Goal: Information Seeking & Learning: Learn about a topic

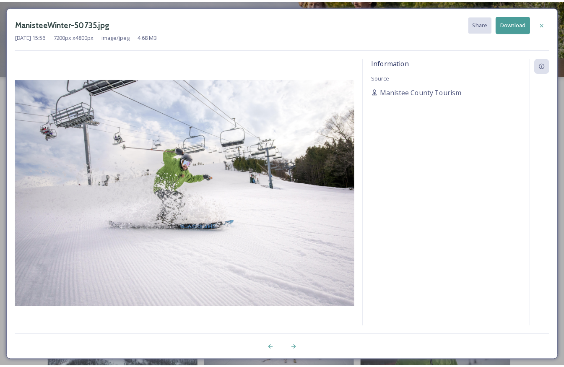
scroll to position [394, 0]
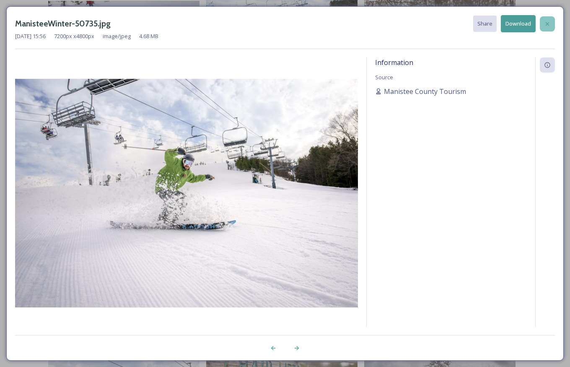
click at [545, 25] on icon at bounding box center [547, 24] width 7 height 7
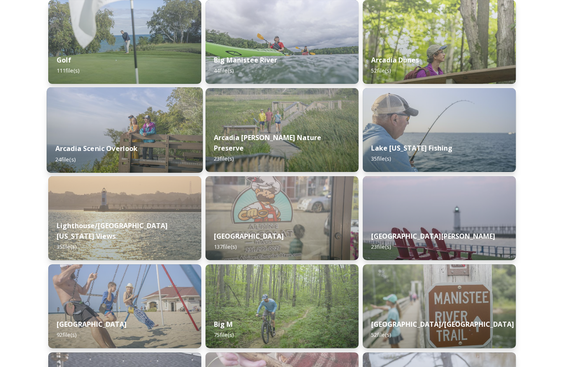
scroll to position [137, 0]
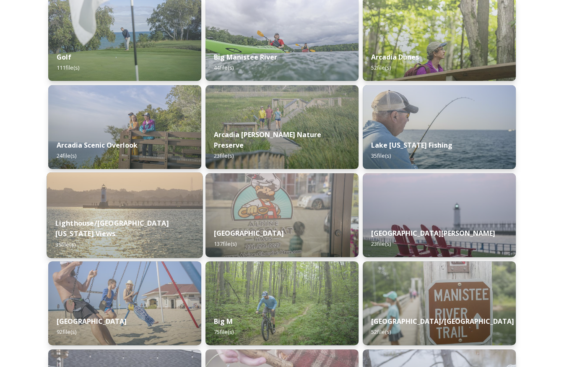
click at [140, 243] on div "Lighthouse/[GEOGRAPHIC_DATA][US_STATE] Views 35 file(s)" at bounding box center [125, 233] width 156 height 49
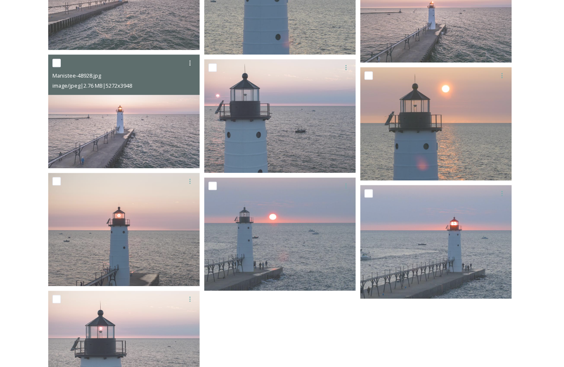
scroll to position [744, 0]
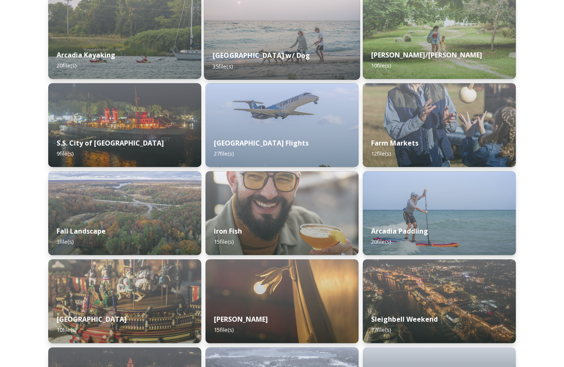
scroll to position [666, 0]
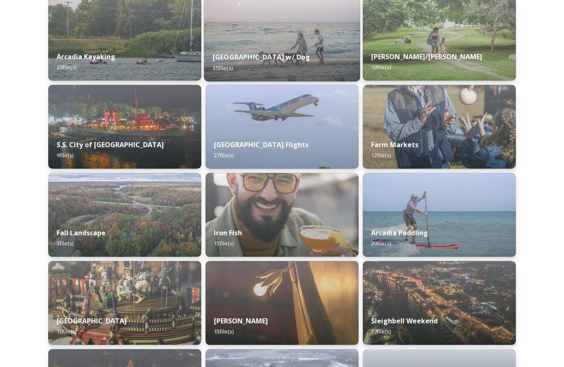
click at [252, 56] on strong "[GEOGRAPHIC_DATA] w/ Dog" at bounding box center [262, 56] width 98 height 9
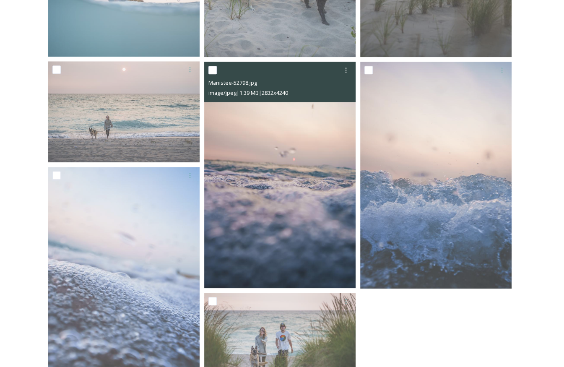
scroll to position [807, 0]
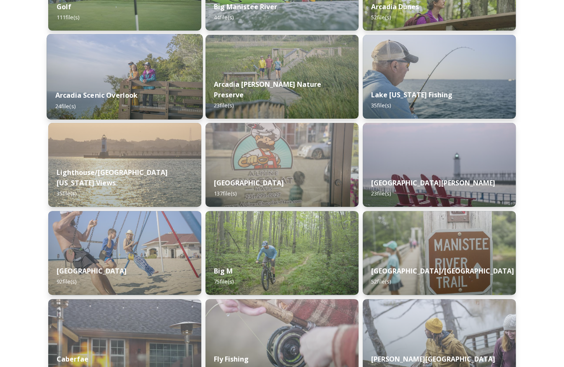
scroll to position [193, 0]
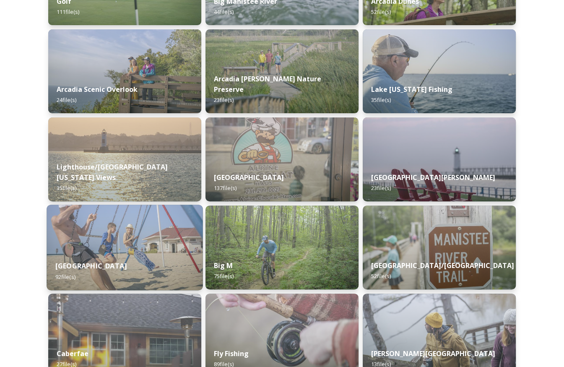
click at [145, 253] on div "5th Avenue Beach 92 file(s)" at bounding box center [125, 271] width 156 height 38
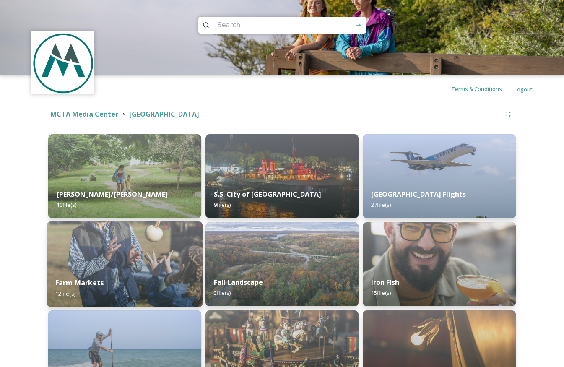
scroll to position [253, 0]
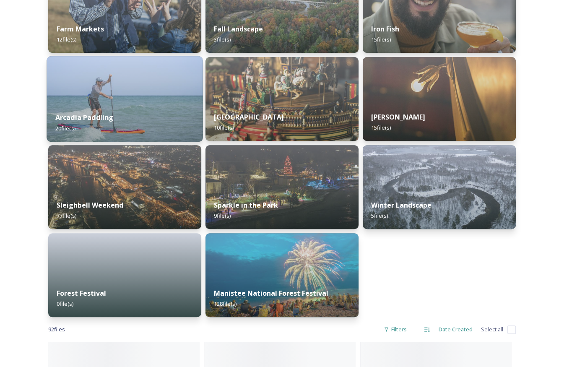
click at [101, 116] on strong "Arcadia Paddling" at bounding box center [84, 117] width 58 height 9
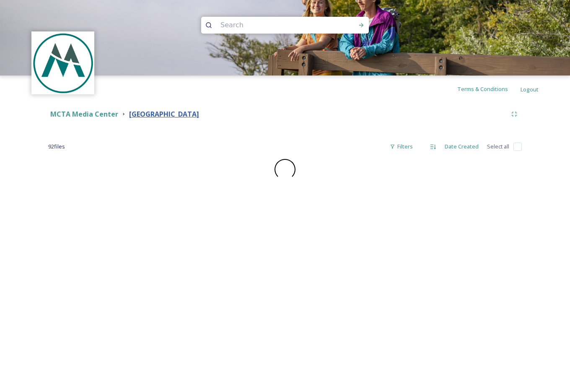
click at [158, 112] on strong "[GEOGRAPHIC_DATA]" at bounding box center [164, 113] width 70 height 9
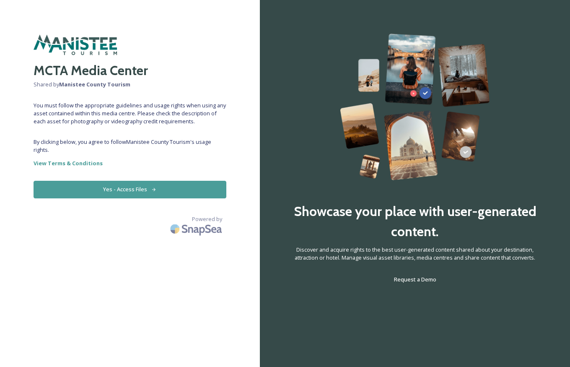
click at [90, 184] on button "Yes - Access Files" at bounding box center [130, 189] width 193 height 17
click at [78, 189] on button "Yes - Access Files" at bounding box center [130, 189] width 193 height 17
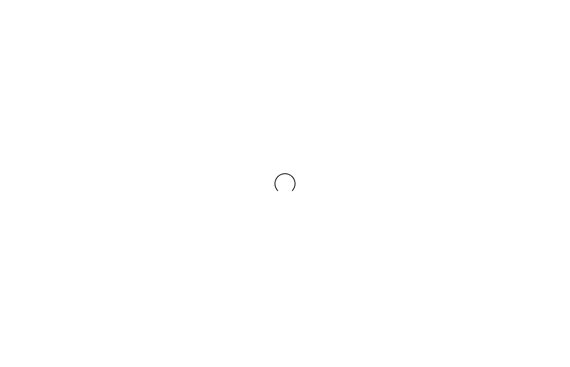
click at [486, 168] on div at bounding box center [285, 183] width 570 height 367
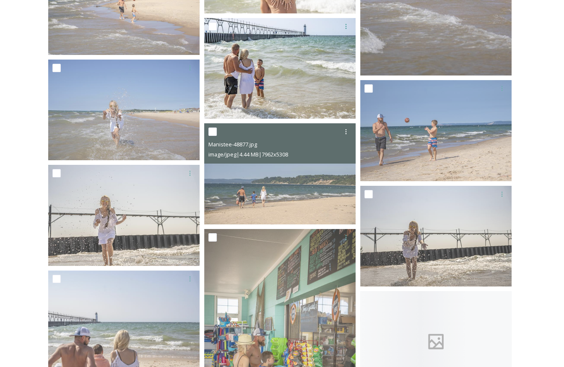
scroll to position [2792, 0]
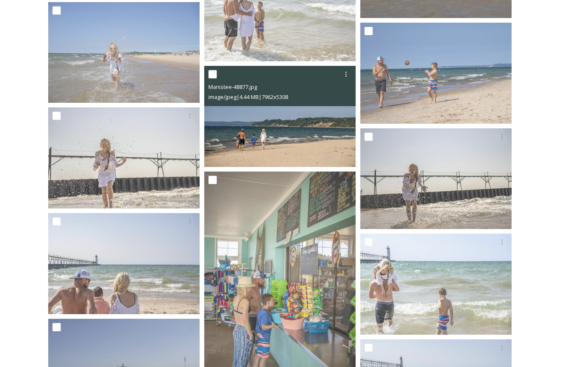
click at [285, 121] on img at bounding box center [279, 116] width 151 height 101
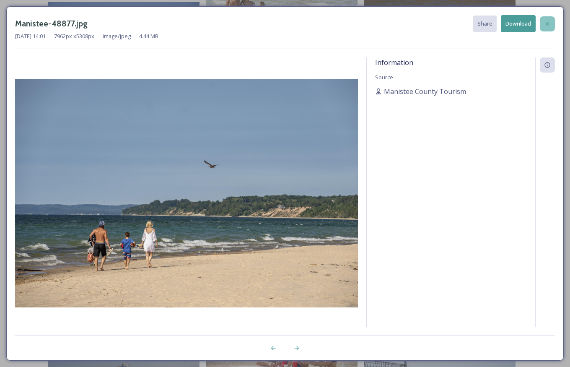
click at [553, 25] on div at bounding box center [547, 23] width 15 height 15
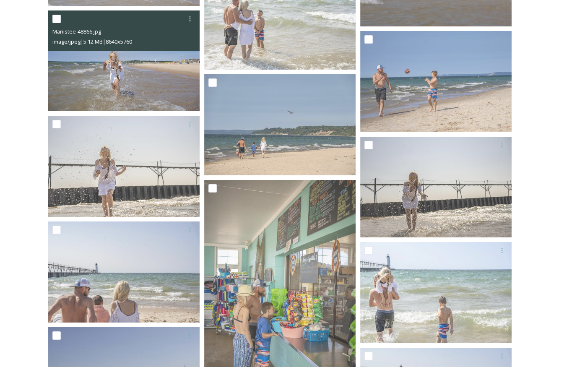
scroll to position [2775, 0]
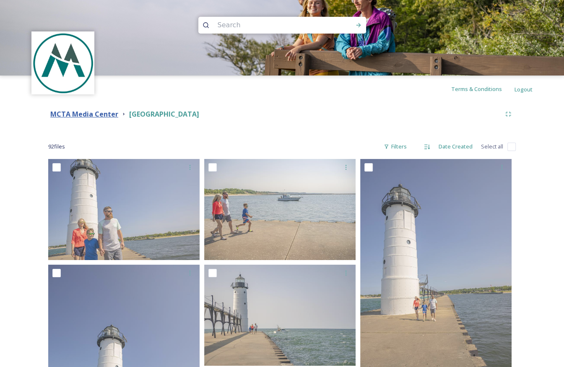
click at [112, 116] on strong "MCTA Media Center" at bounding box center [84, 113] width 68 height 9
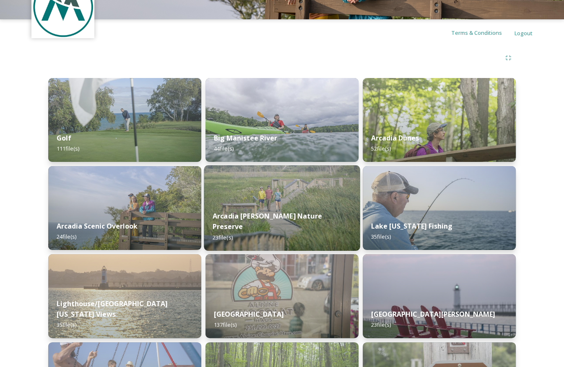
scroll to position [57, 0]
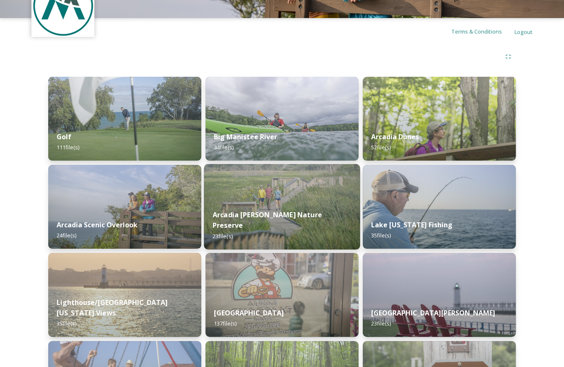
click at [284, 204] on img at bounding box center [282, 207] width 156 height 86
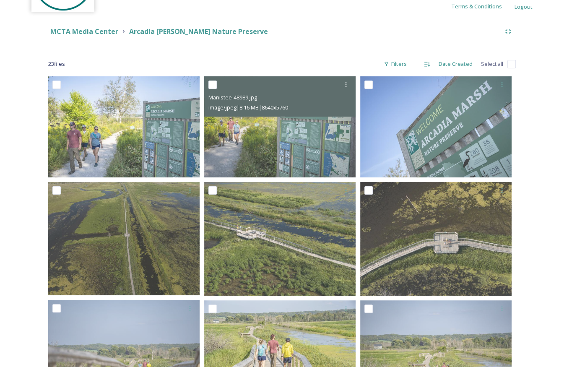
scroll to position [223, 0]
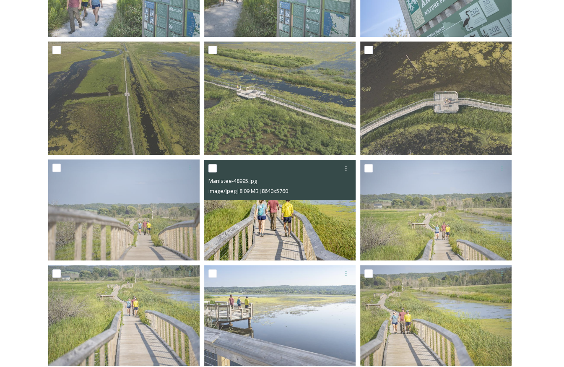
click at [274, 222] on img at bounding box center [279, 209] width 151 height 101
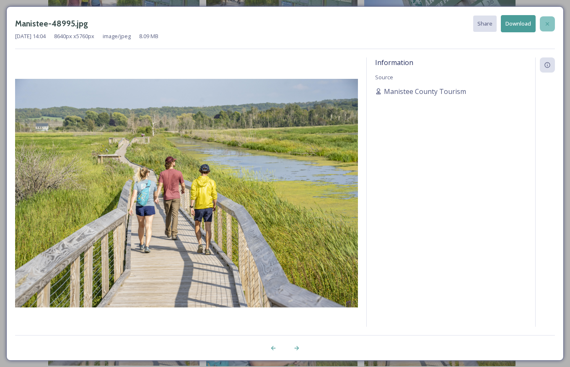
click at [546, 26] on icon at bounding box center [547, 24] width 7 height 7
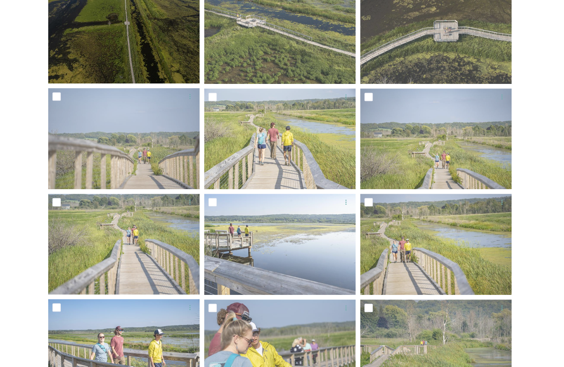
scroll to position [295, 0]
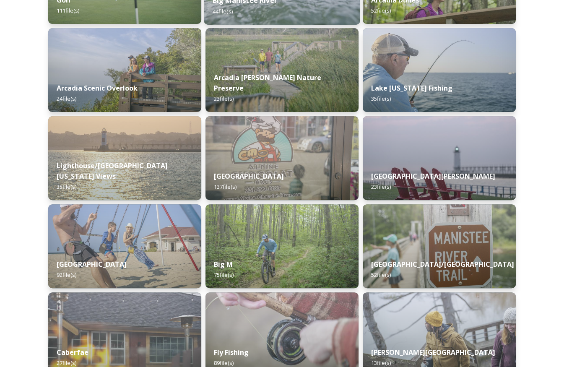
scroll to position [200, 0]
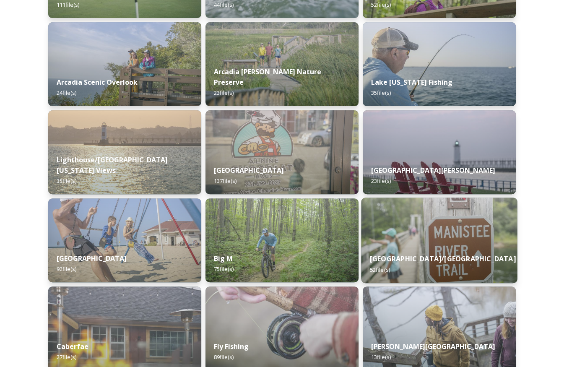
click at [482, 251] on div "[GEOGRAPHIC_DATA]/North Country Trail 52 file(s)" at bounding box center [439, 264] width 156 height 38
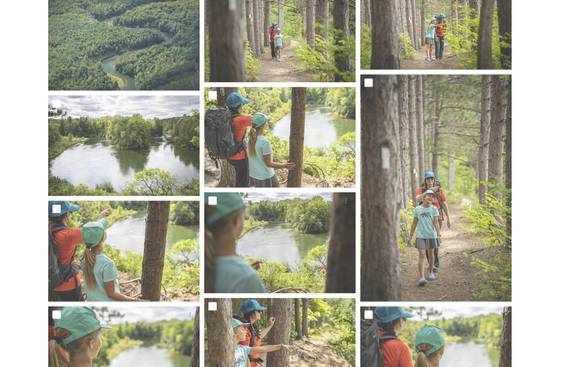
scroll to position [637, 0]
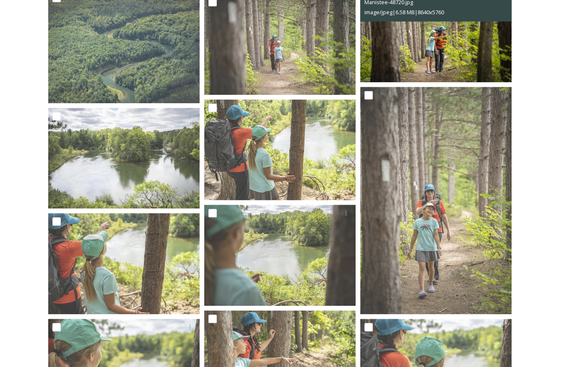
click at [428, 41] on img at bounding box center [435, 31] width 151 height 101
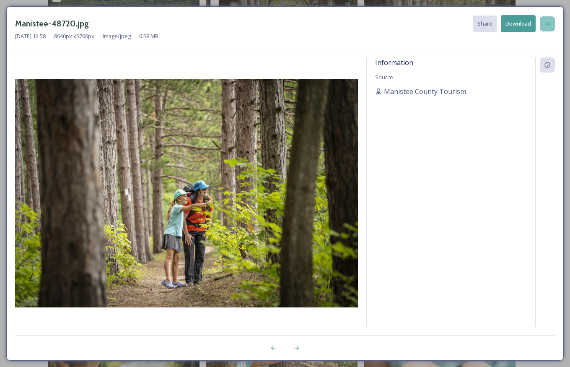
click at [543, 20] on div at bounding box center [547, 23] width 15 height 15
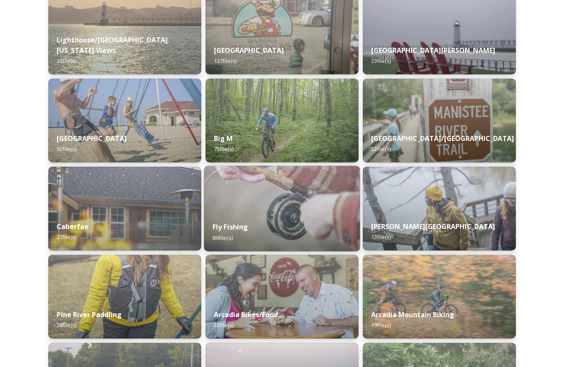
scroll to position [320, 0]
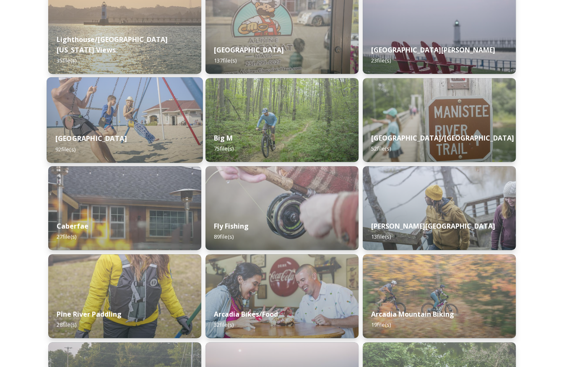
click at [116, 116] on img at bounding box center [125, 120] width 156 height 86
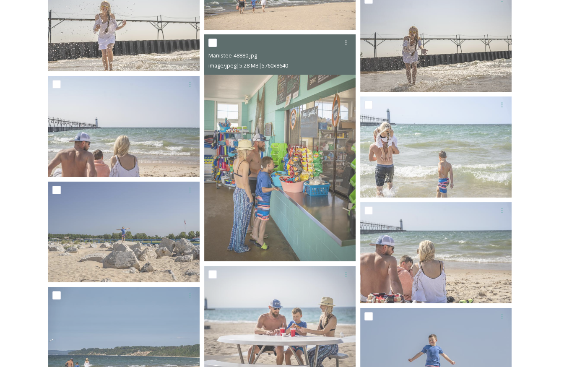
scroll to position [2928, 0]
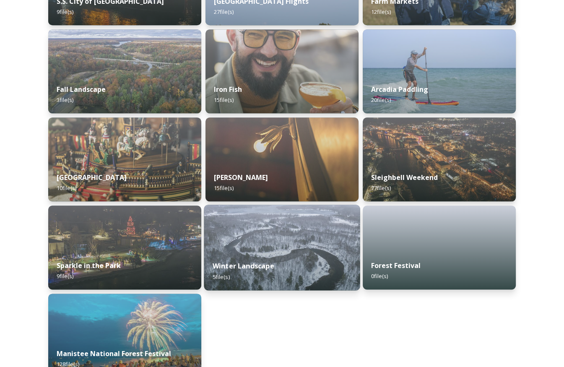
scroll to position [828, 0]
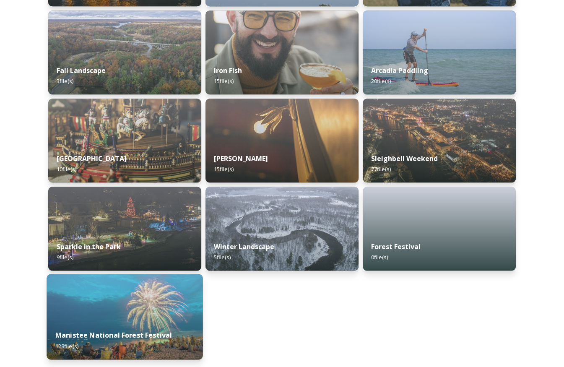
click at [124, 305] on img at bounding box center [125, 317] width 156 height 86
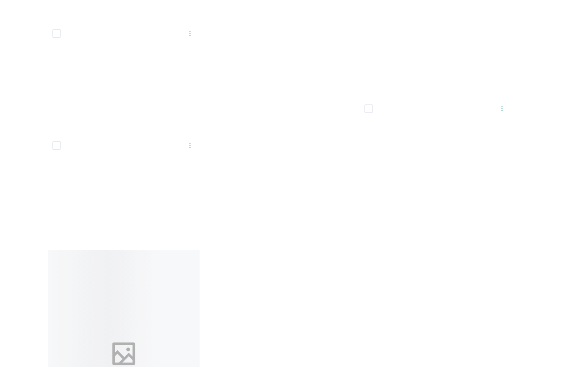
scroll to position [5717, 0]
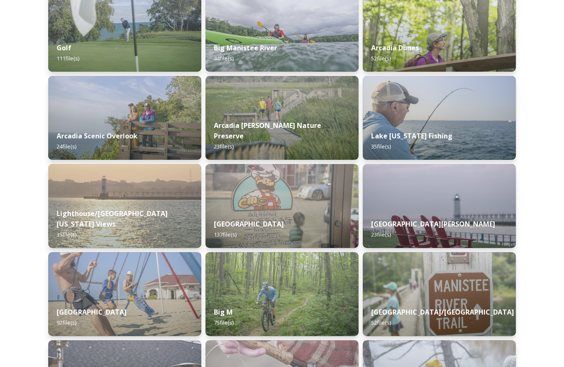
scroll to position [147, 0]
click at [420, 197] on img at bounding box center [439, 206] width 156 height 86
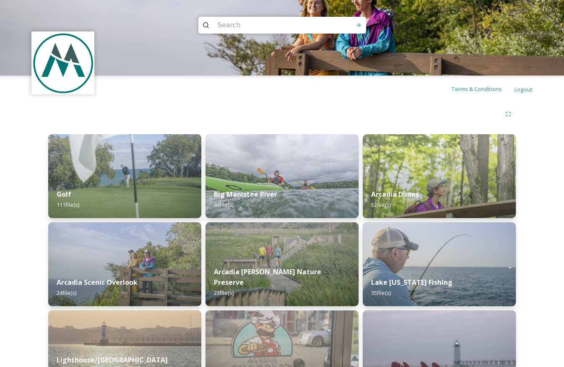
click at [259, 25] on input at bounding box center [270, 25] width 115 height 18
type input "park"
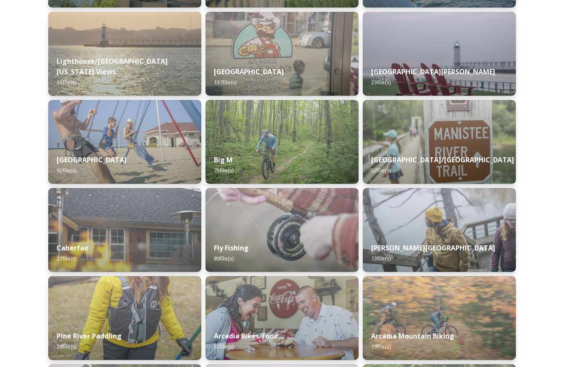
scroll to position [290, 0]
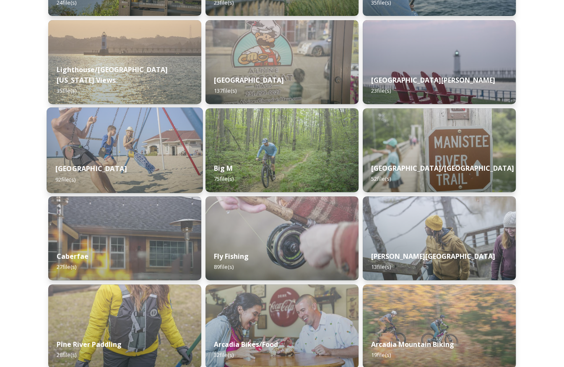
click at [139, 133] on img at bounding box center [125, 150] width 156 height 86
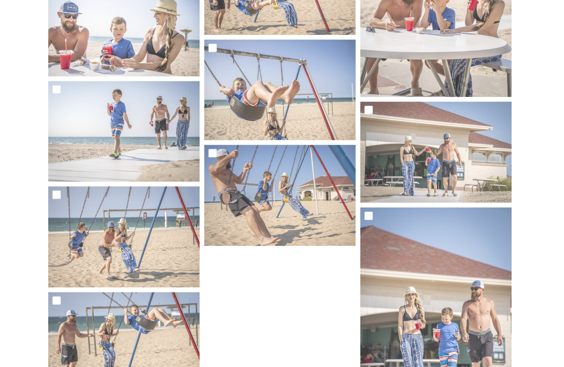
scroll to position [3660, 0]
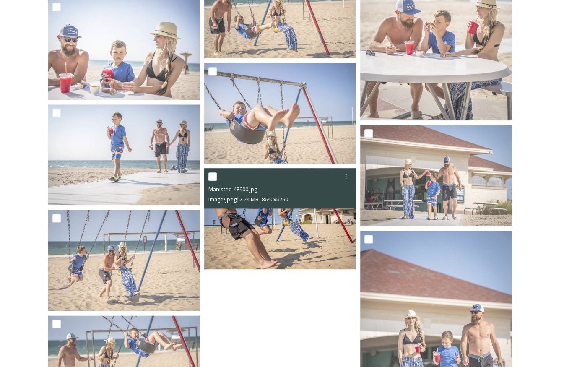
click at [288, 223] on img at bounding box center [279, 218] width 151 height 101
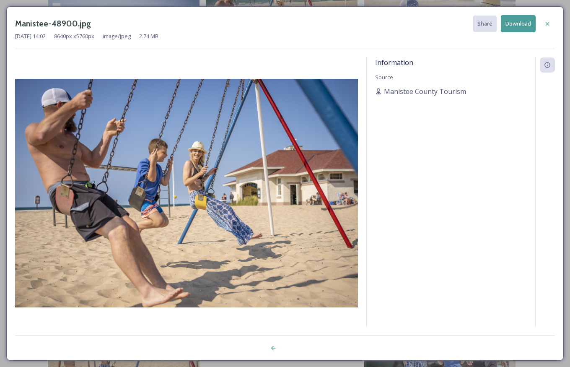
drag, startPoint x: 546, startPoint y: 20, endPoint x: 541, endPoint y: 24, distance: 6.8
click at [546, 21] on icon at bounding box center [547, 24] width 7 height 7
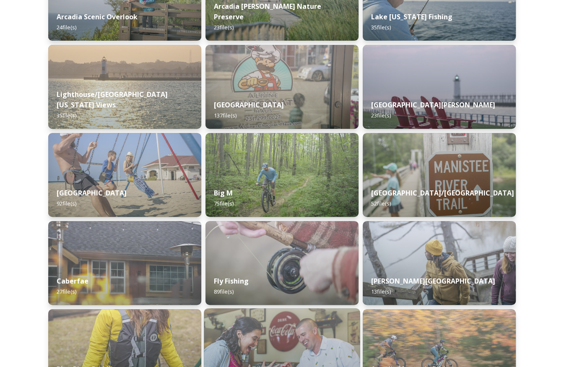
scroll to position [229, 0]
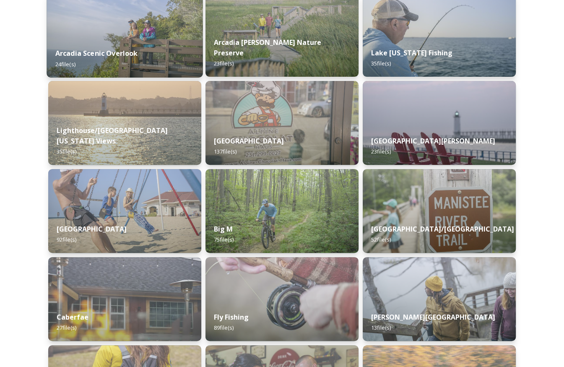
click at [118, 41] on div "Arcadia Scenic Overlook 24 file(s)" at bounding box center [125, 58] width 156 height 38
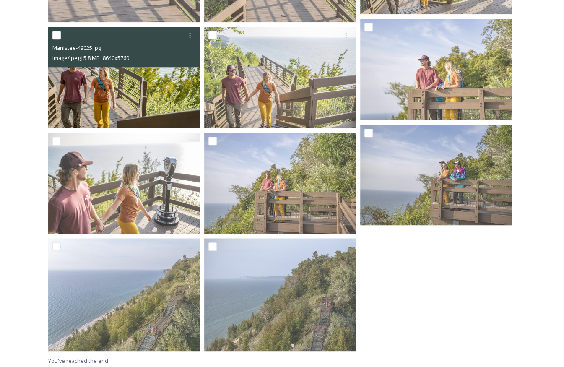
scroll to position [788, 0]
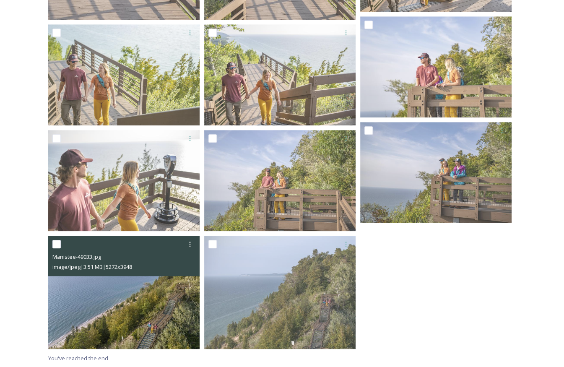
click at [108, 311] on img at bounding box center [123, 292] width 151 height 113
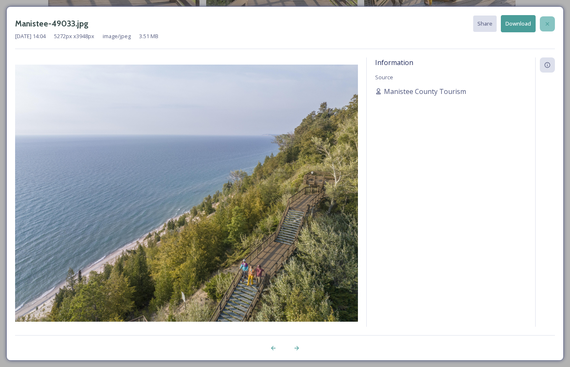
click at [550, 26] on icon at bounding box center [547, 24] width 7 height 7
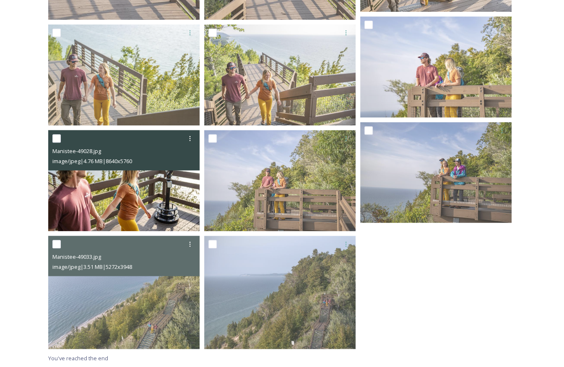
scroll to position [513, 0]
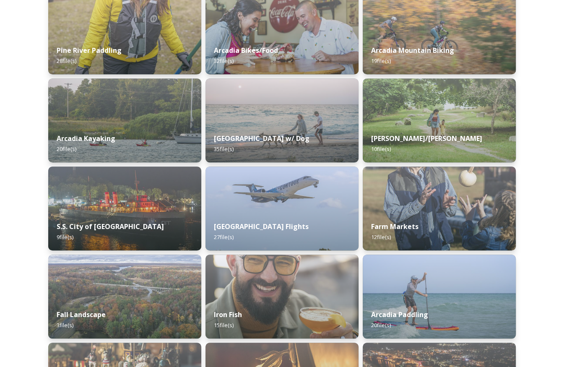
scroll to position [604, 0]
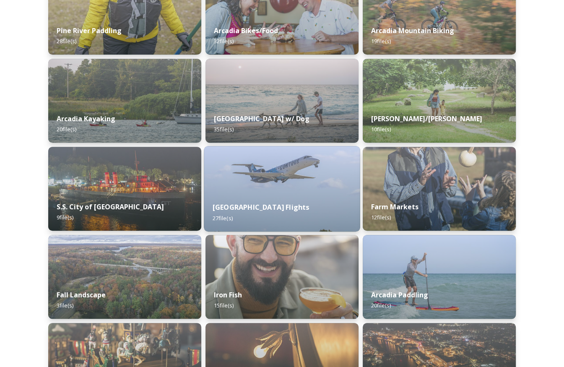
click at [302, 185] on img at bounding box center [282, 189] width 156 height 86
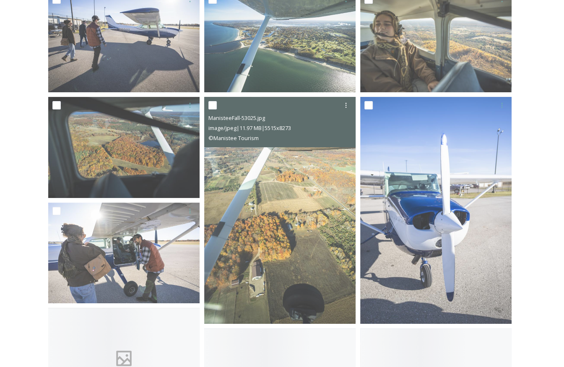
scroll to position [171, 0]
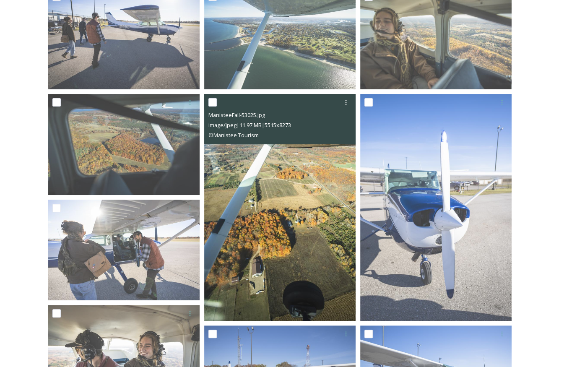
drag, startPoint x: 286, startPoint y: 203, endPoint x: 269, endPoint y: 211, distance: 18.9
click at [269, 211] on img at bounding box center [279, 207] width 151 height 227
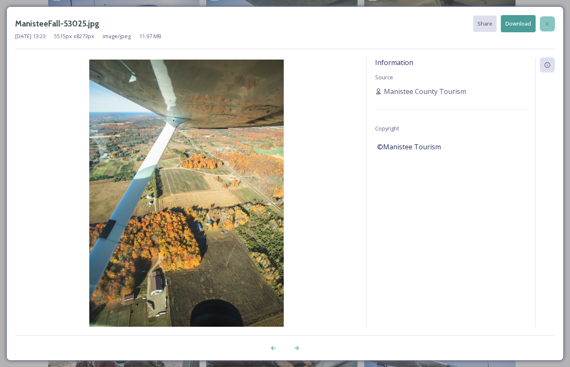
click at [548, 21] on icon at bounding box center [547, 24] width 7 height 7
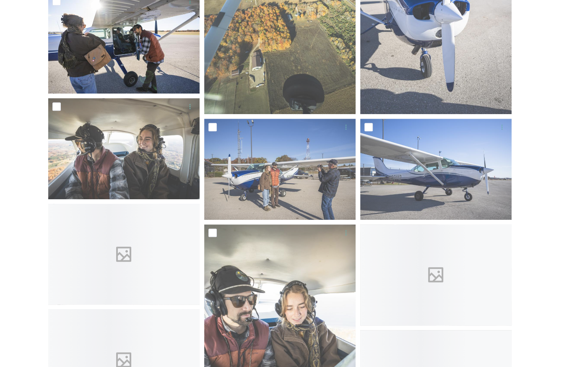
scroll to position [392, 0]
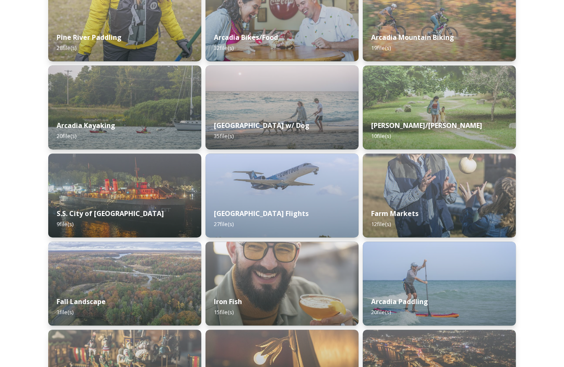
scroll to position [643, 0]
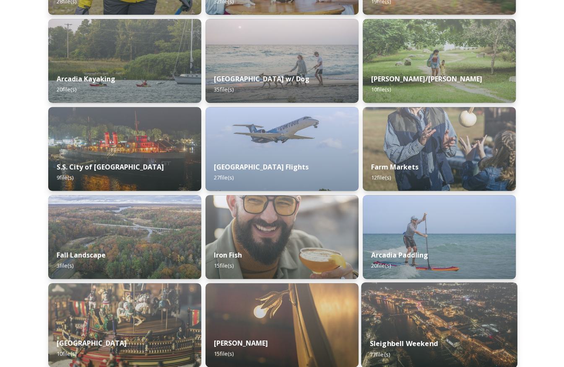
click at [432, 319] on img at bounding box center [439, 325] width 156 height 86
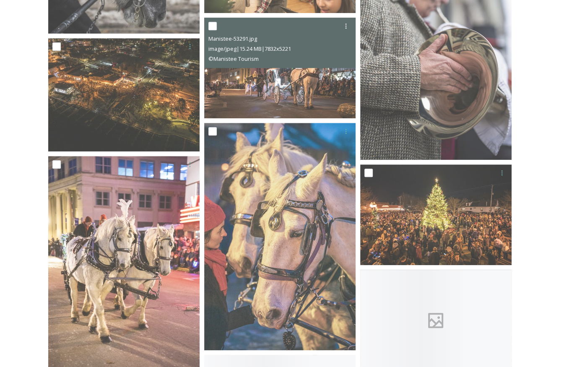
scroll to position [692, 0]
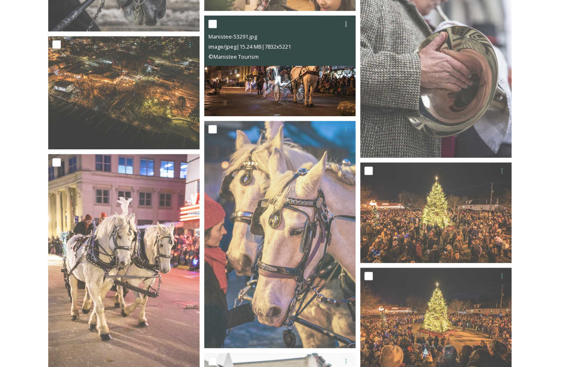
click at [231, 82] on img at bounding box center [279, 66] width 151 height 101
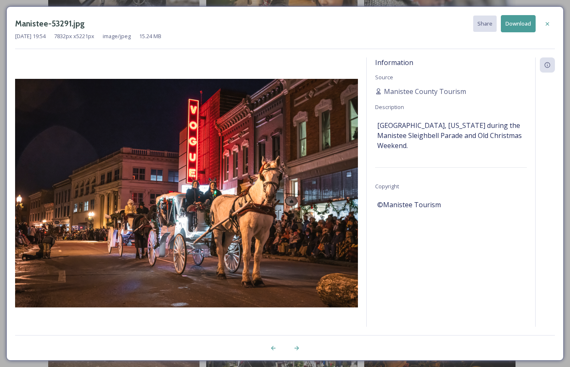
click at [33, 327] on div "Manistee-53291.jpg Share Download [DATE] 19:54 7832 px x 5221 px image/jpeg 15.…" at bounding box center [284, 183] width 557 height 354
click at [547, 25] on icon at bounding box center [547, 24] width 7 height 7
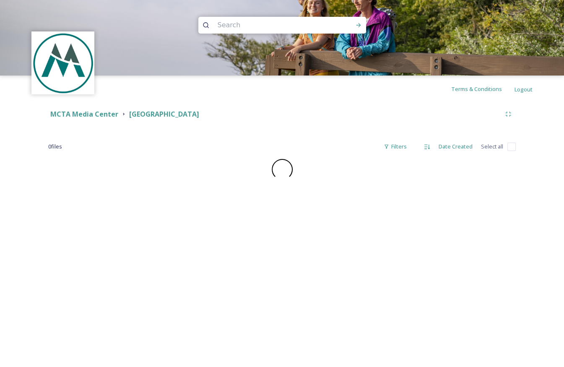
click at [77, 63] on img at bounding box center [63, 63] width 61 height 61
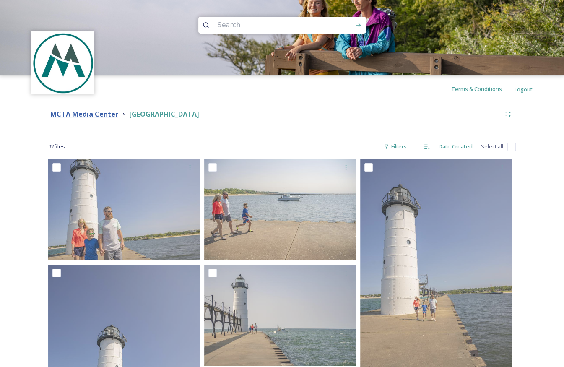
click at [77, 115] on strong "MCTA Media Center" at bounding box center [84, 113] width 68 height 9
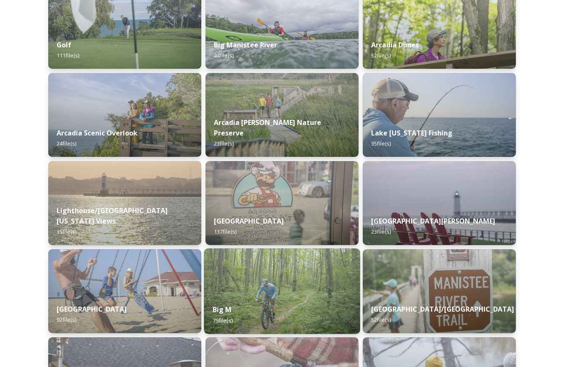
scroll to position [148, 0]
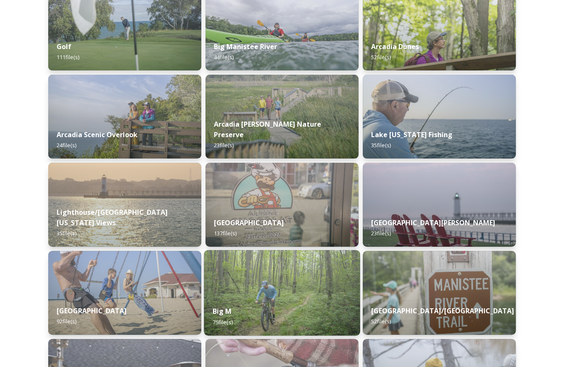
click at [243, 270] on img at bounding box center [282, 293] width 156 height 86
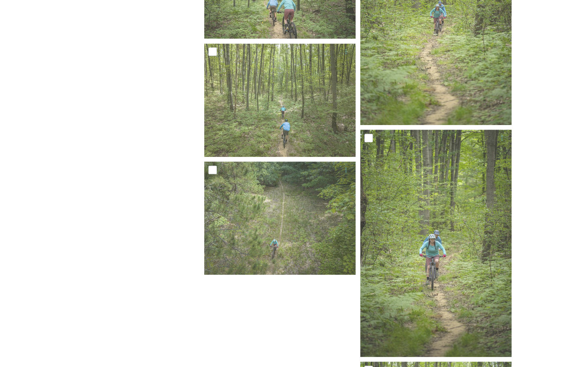
scroll to position [3452, 0]
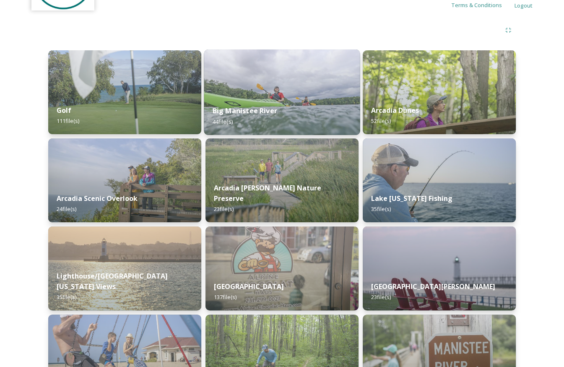
scroll to position [47, 0]
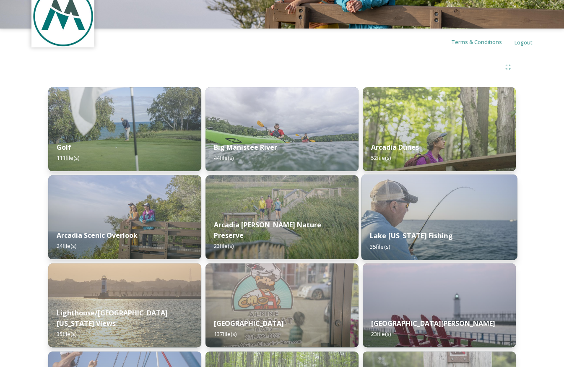
click at [454, 193] on img at bounding box center [439, 217] width 156 height 86
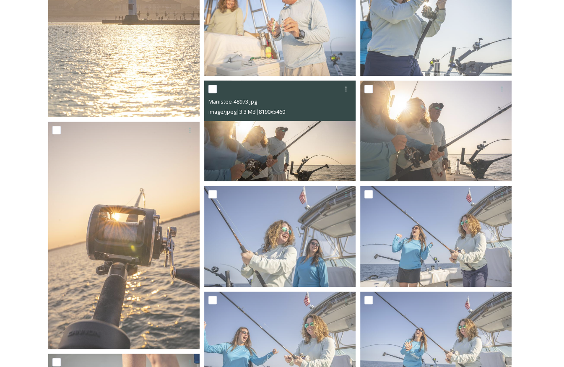
scroll to position [848, 0]
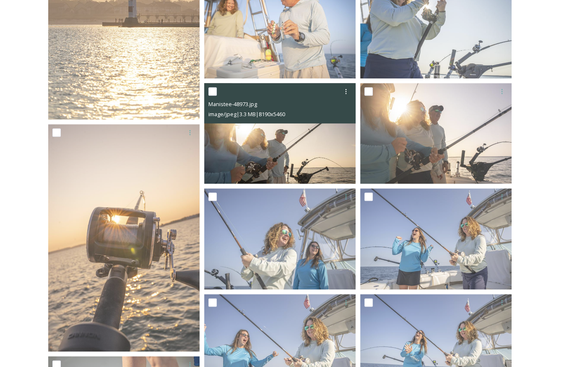
click at [289, 142] on img at bounding box center [279, 133] width 151 height 101
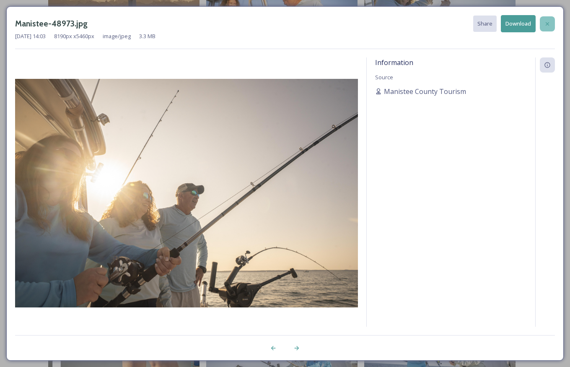
click at [547, 24] on icon at bounding box center [547, 24] width 7 height 7
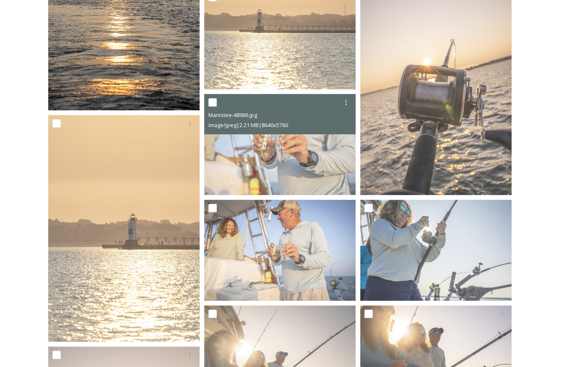
scroll to position [592, 0]
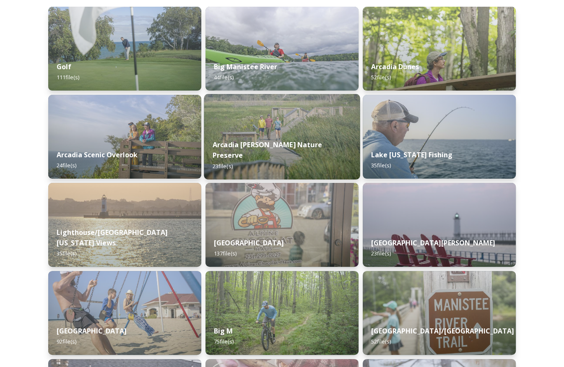
scroll to position [129, 0]
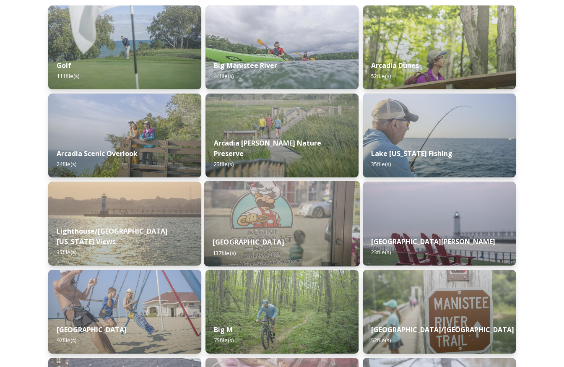
click at [246, 207] on img at bounding box center [282, 224] width 156 height 86
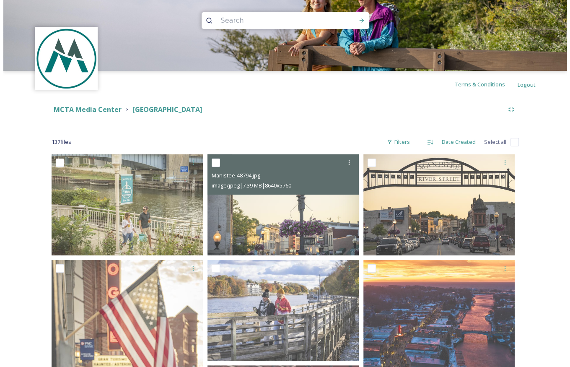
scroll to position [5, 0]
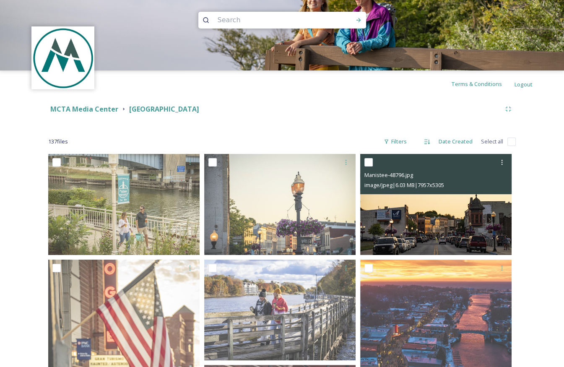
click at [408, 197] on img at bounding box center [435, 204] width 151 height 101
